Goal: Find specific page/section: Find specific page/section

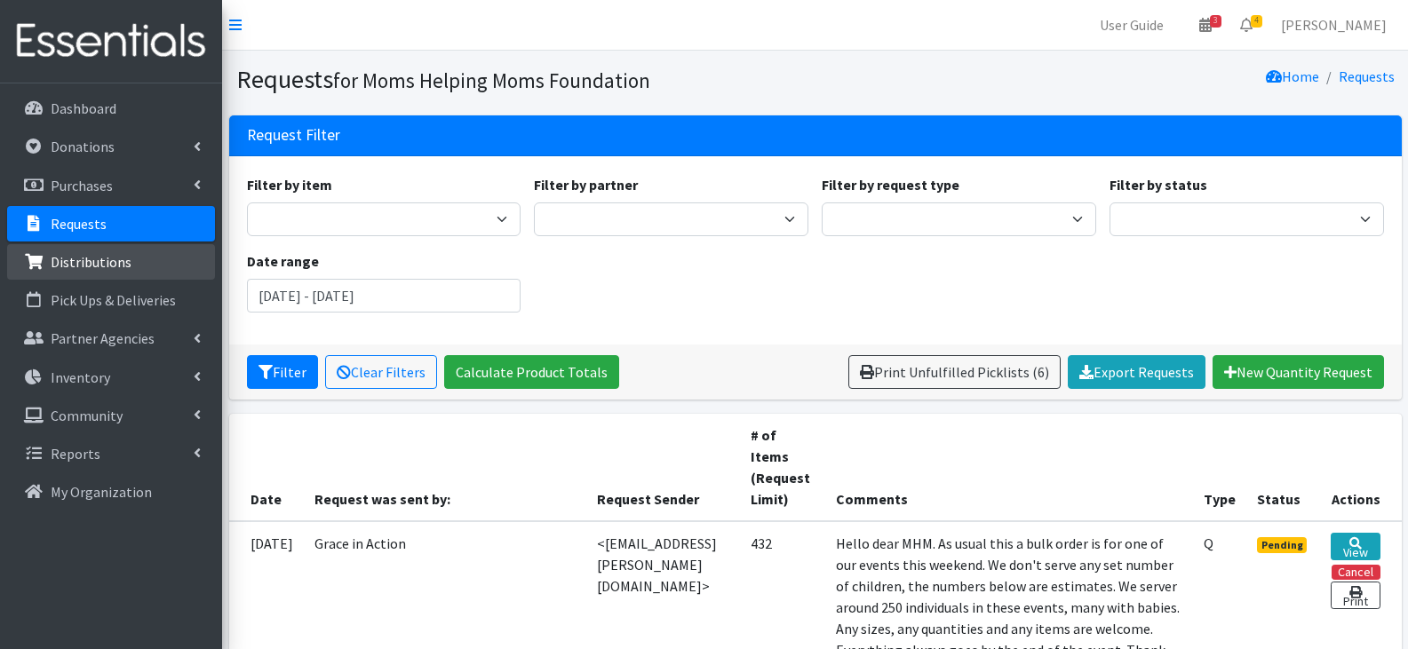
click at [83, 263] on p "Distributions" at bounding box center [91, 262] width 81 height 18
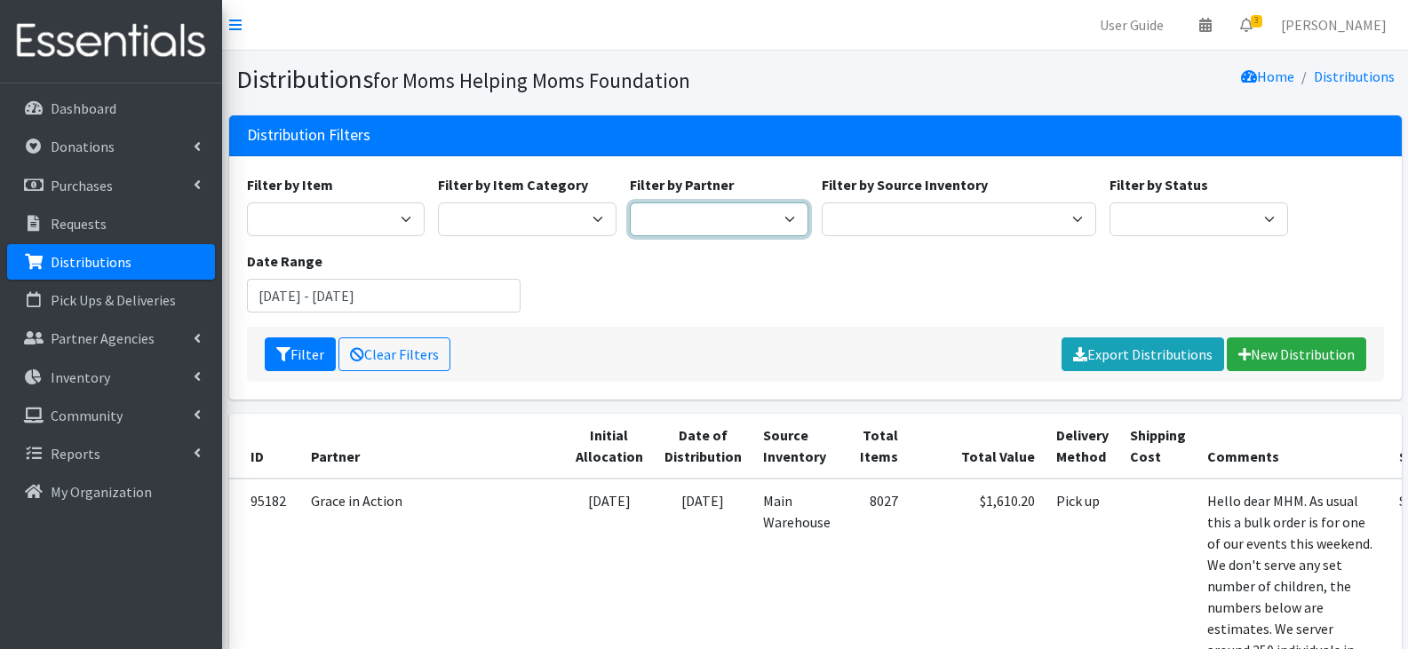
click at [714, 212] on select "Acenda Integrated Health - FSC Acenda Integrated Health - Maternal Health Alter…" at bounding box center [719, 219] width 179 height 34
select select "1683"
click at [630, 202] on select "Acenda Integrated Health - FSC Acenda Integrated Health - Maternal Health Alter…" at bounding box center [719, 219] width 179 height 34
click at [299, 354] on button "Filter" at bounding box center [300, 354] width 71 height 34
